Goal: Check status: Check status

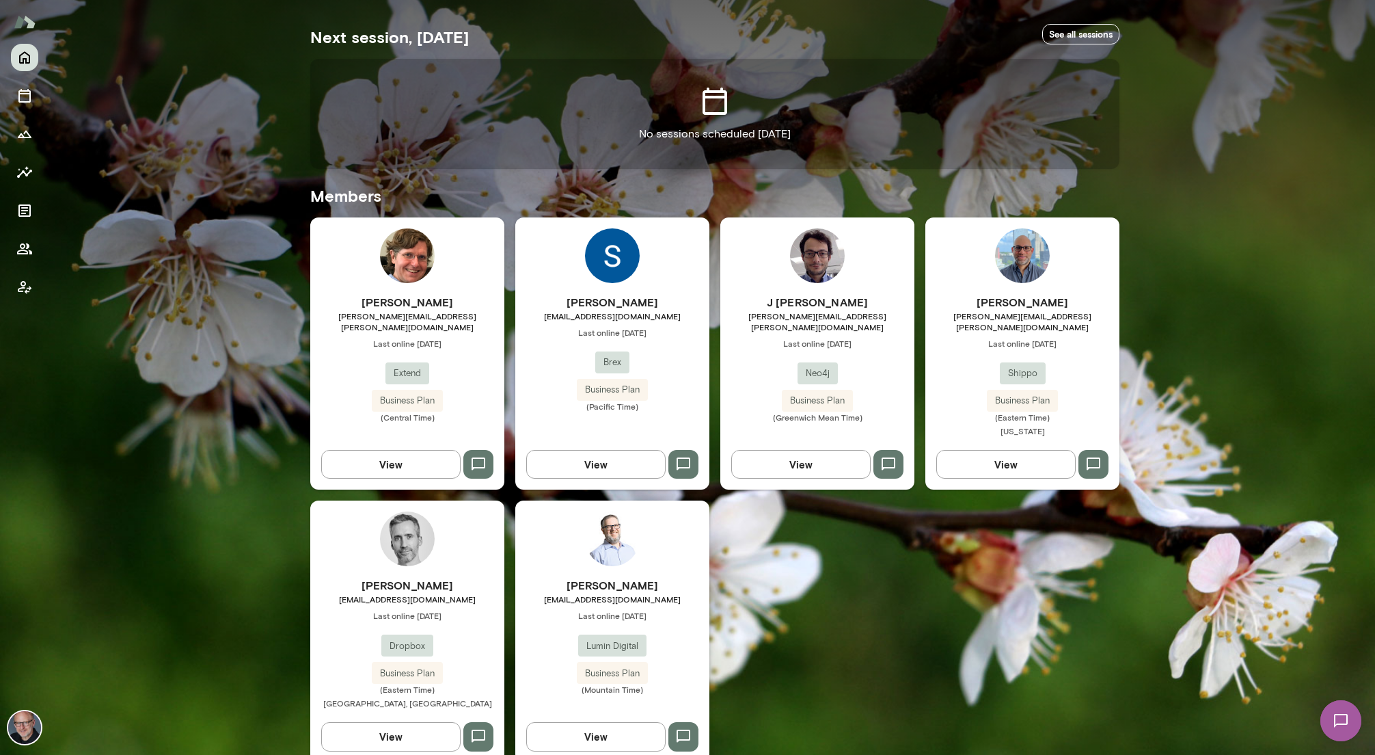
scroll to position [254, 0]
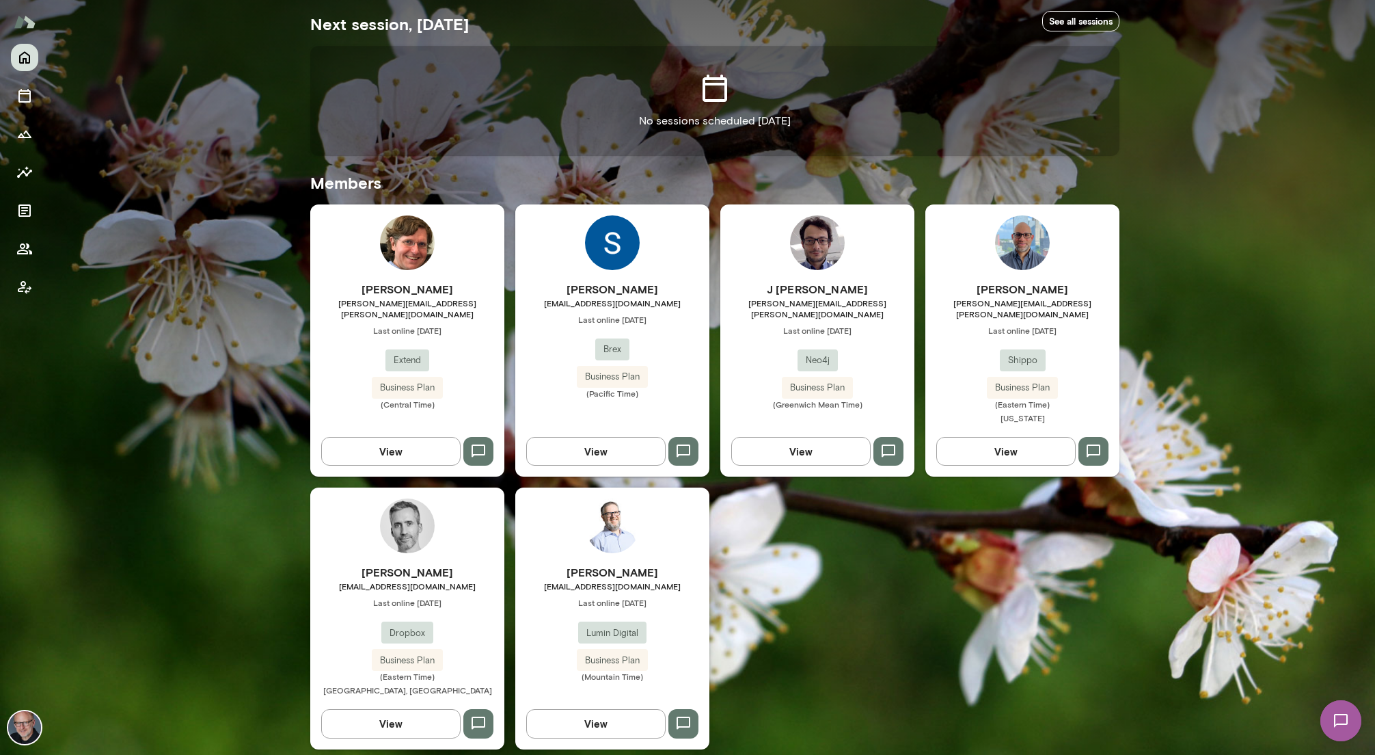
click at [666, 564] on h6 "[PERSON_NAME]" at bounding box center [612, 572] width 194 height 16
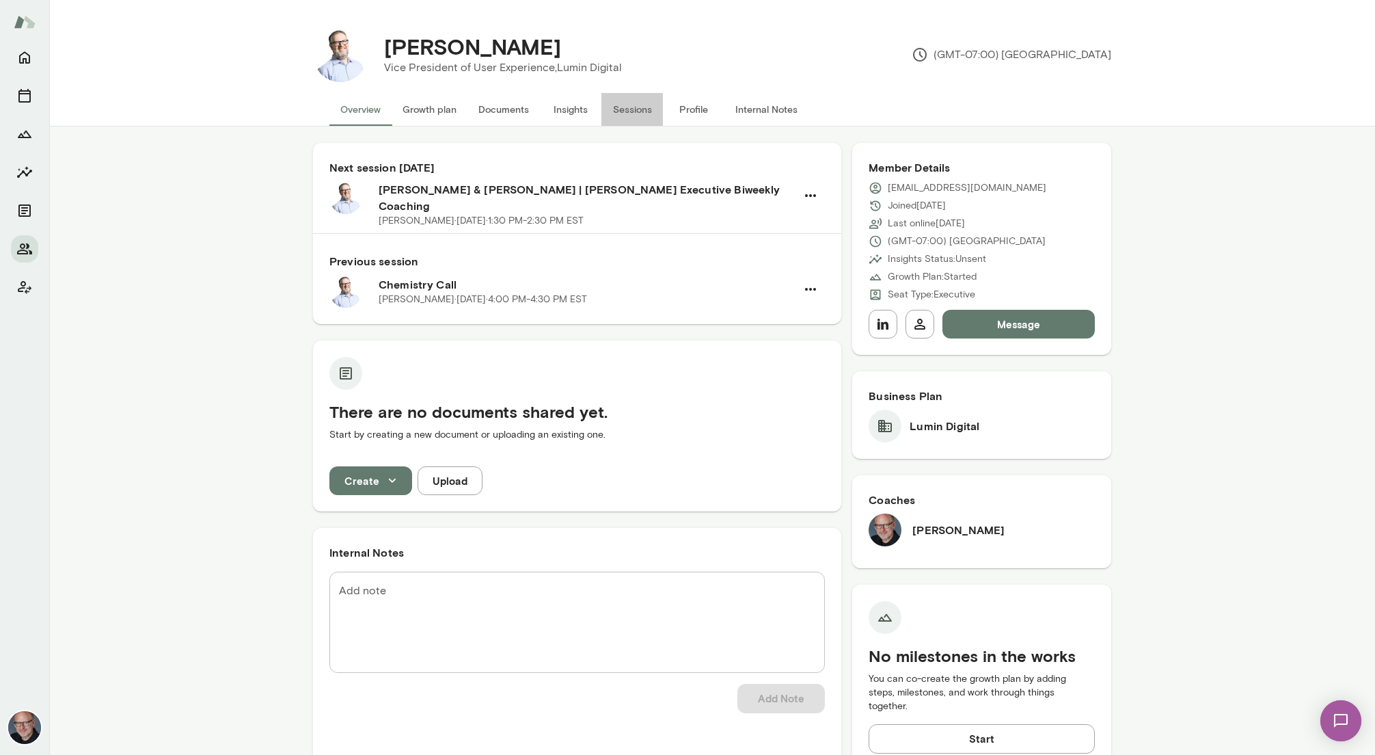
click at [626, 105] on button "Sessions" at bounding box center [633, 109] width 62 height 33
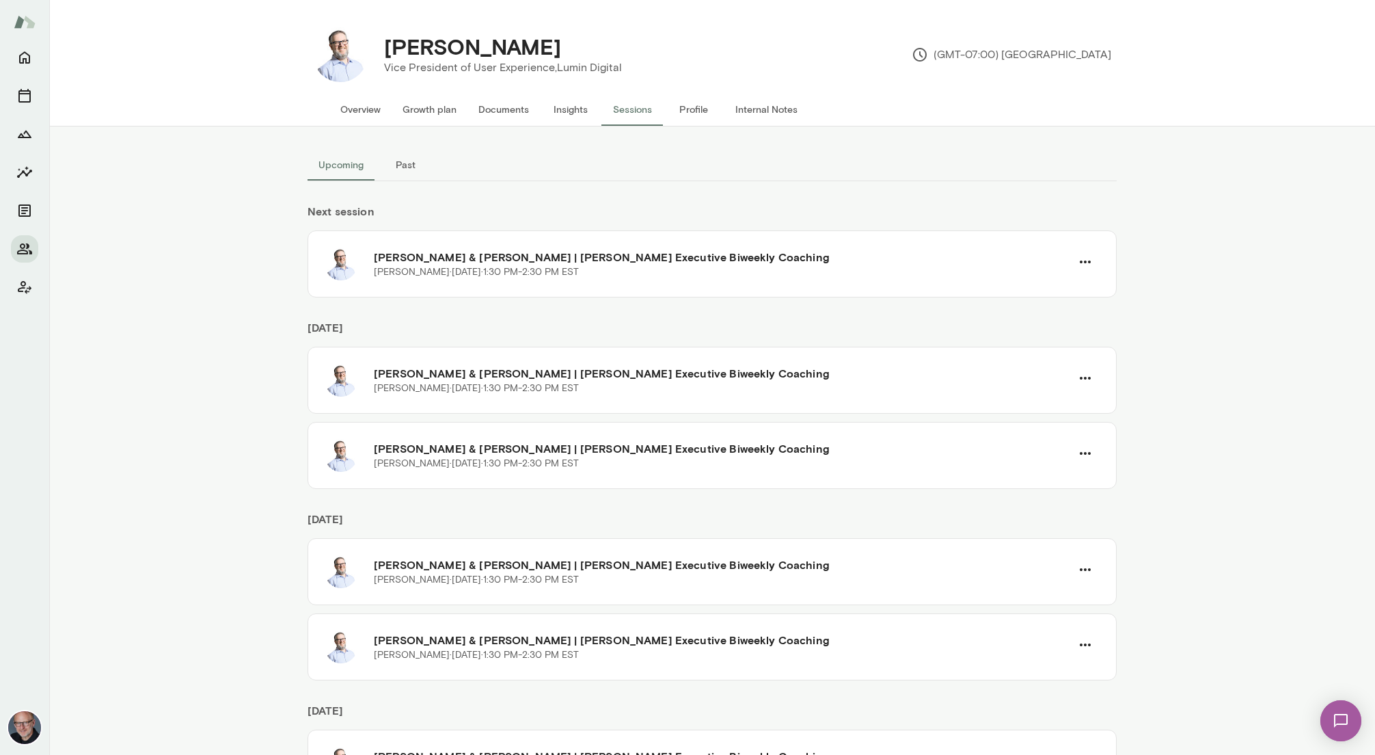
click at [416, 166] on button "Past" at bounding box center [406, 164] width 62 height 33
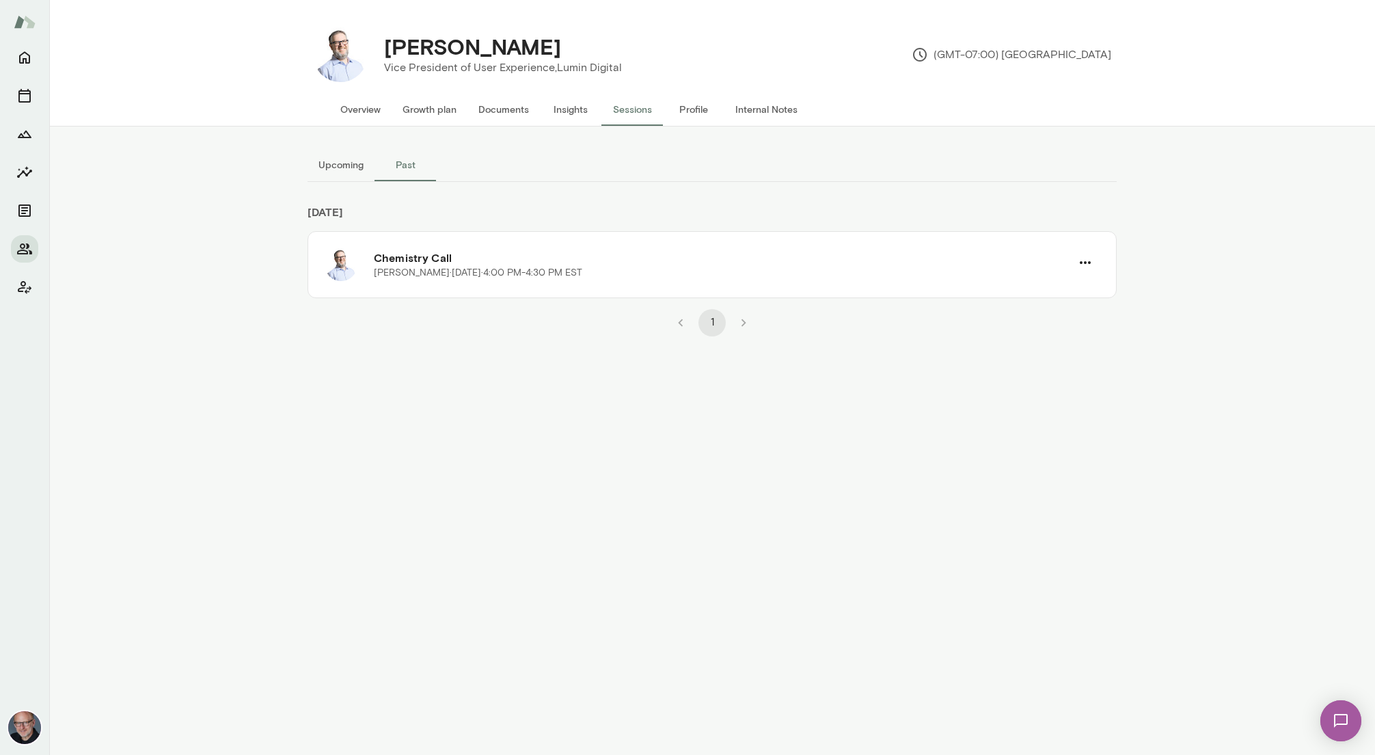
click at [355, 167] on button "Upcoming" at bounding box center [341, 164] width 67 height 33
